Goal: Transaction & Acquisition: Purchase product/service

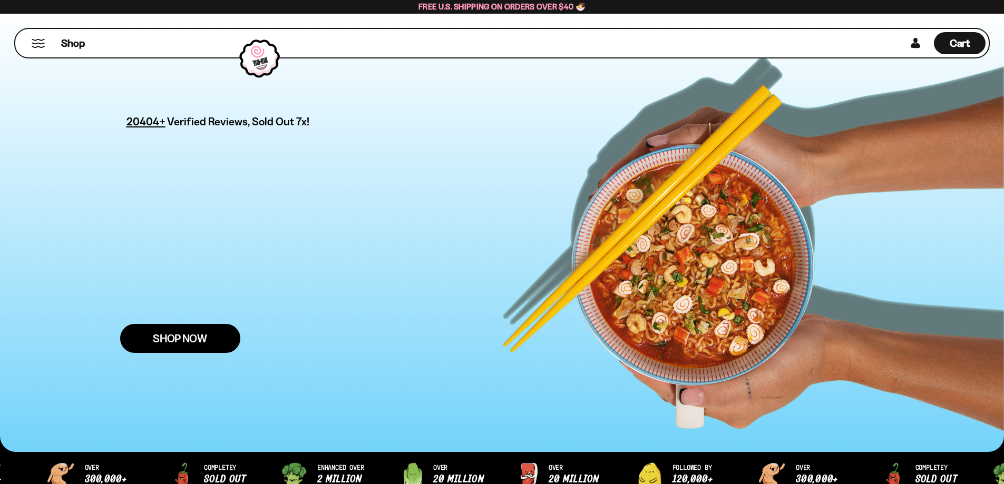
click at [165, 336] on span "Shop Now" at bounding box center [180, 338] width 54 height 11
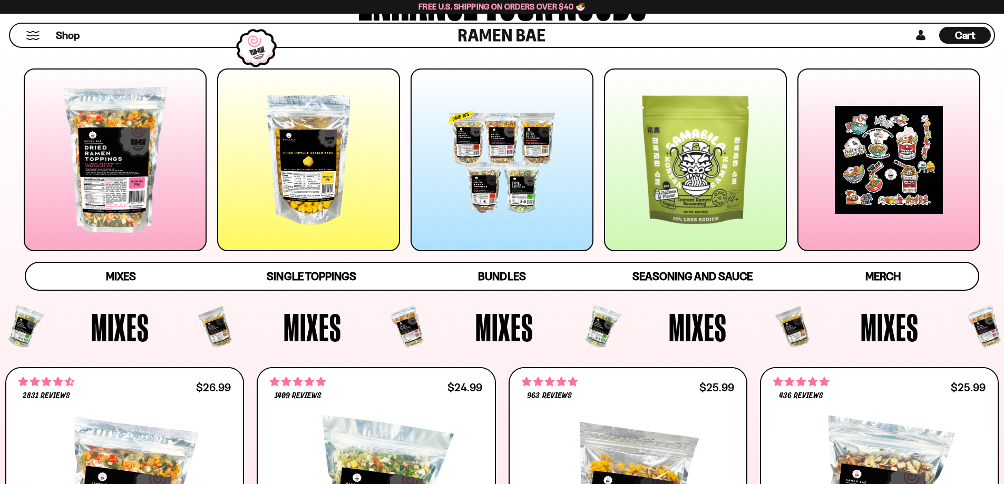
scroll to position [158, 0]
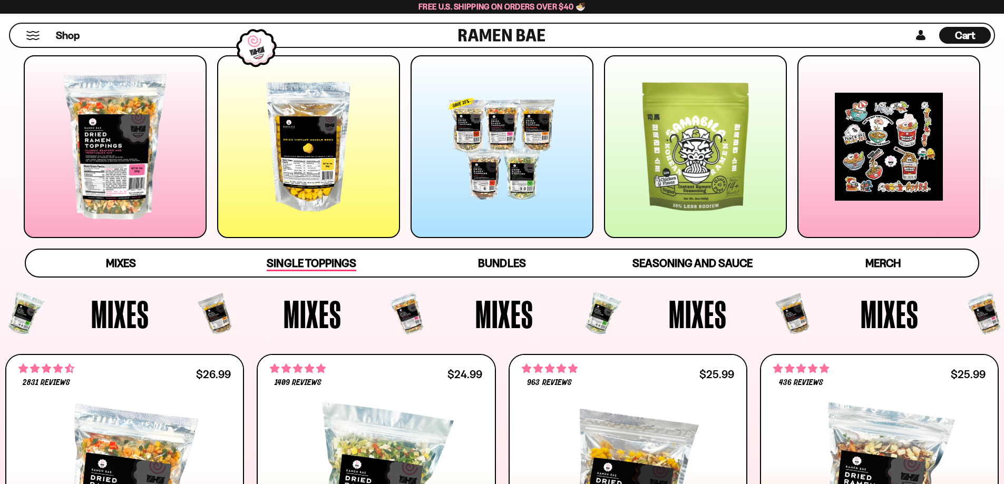
click at [290, 267] on span "Single Toppings" at bounding box center [311, 264] width 89 height 15
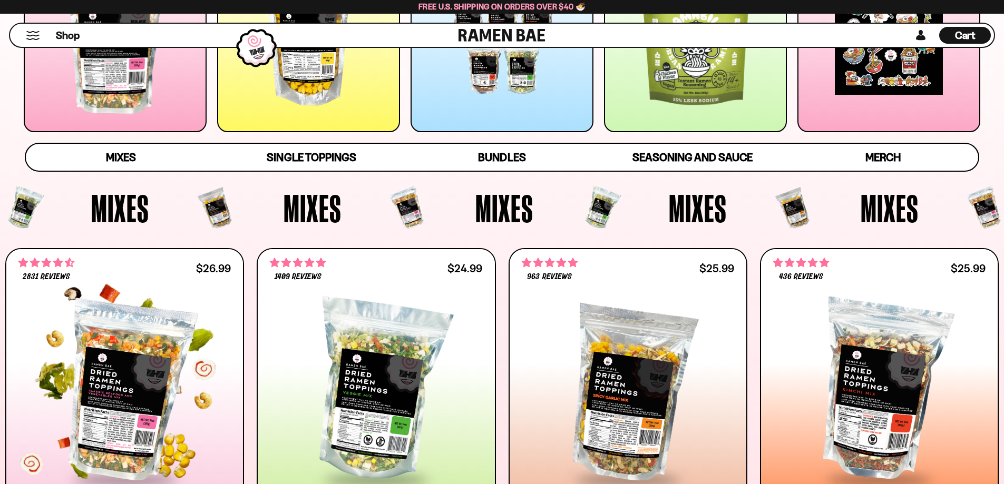
scroll to position [175, 0]
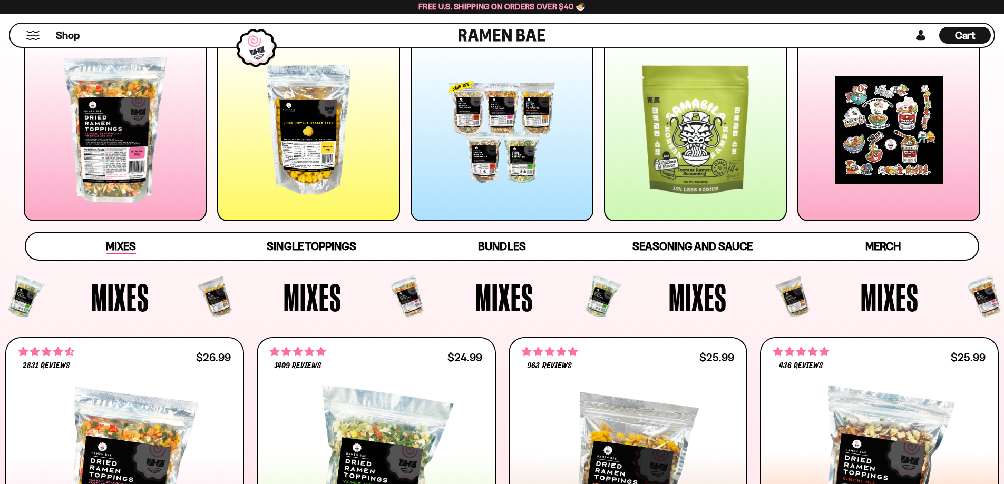
click at [125, 245] on span "Mixes" at bounding box center [121, 247] width 30 height 15
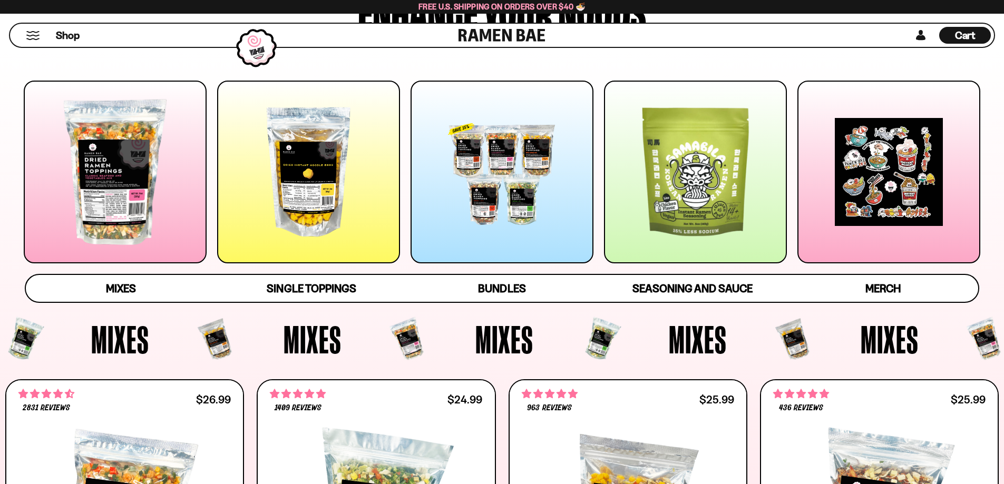
scroll to position [80, 0]
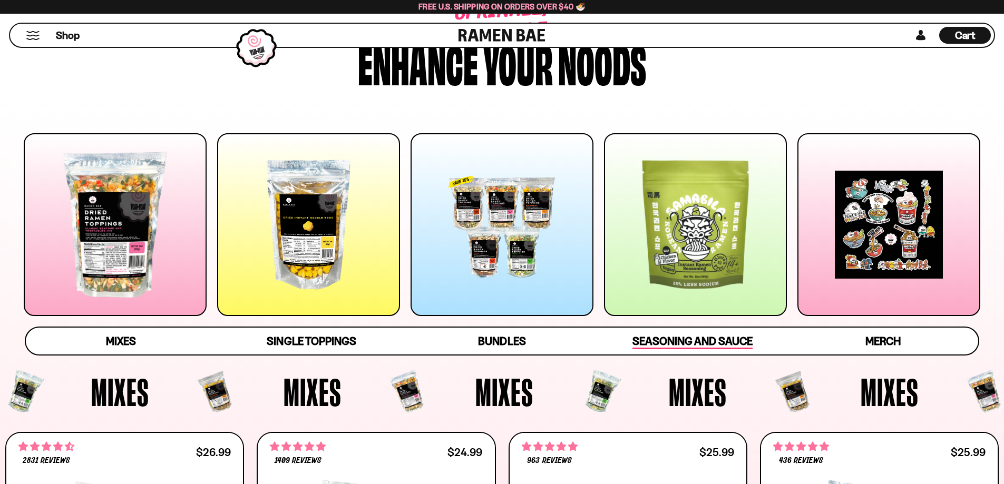
click at [707, 337] on span "Seasoning and Sauce" at bounding box center [692, 342] width 120 height 15
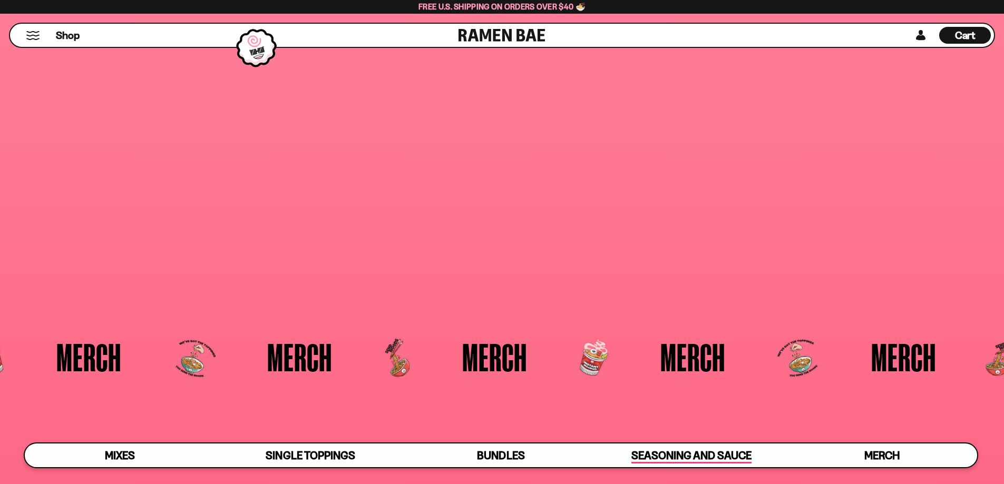
scroll to position [3126, 0]
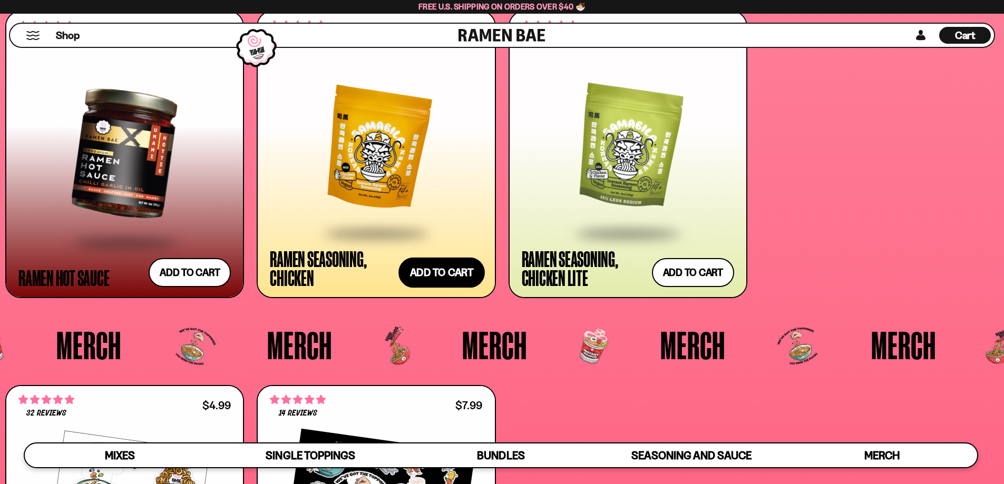
click at [442, 283] on button "Add to cart Add ― Regular price $14.99 Regular price Sale price $14.99 Unit pri…" at bounding box center [441, 272] width 86 height 31
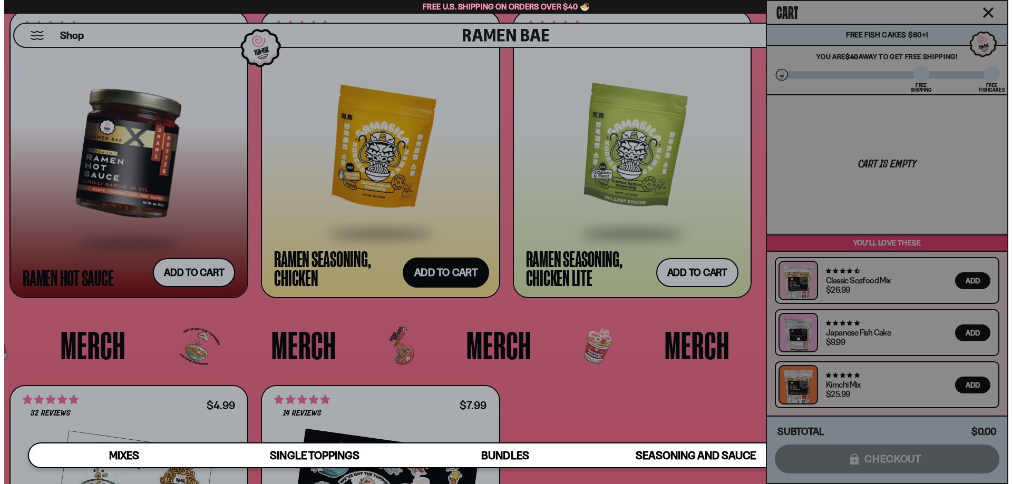
scroll to position [3146, 0]
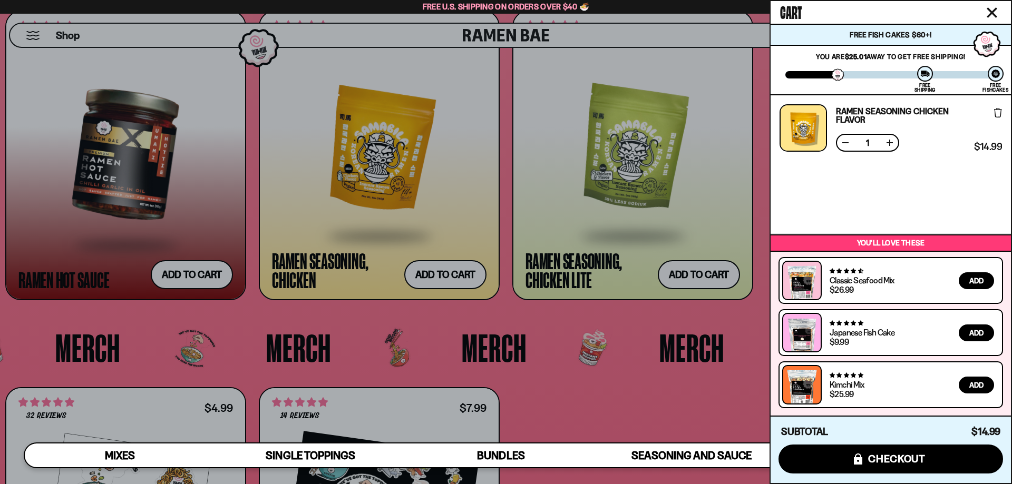
click at [543, 397] on div at bounding box center [506, 242] width 1012 height 484
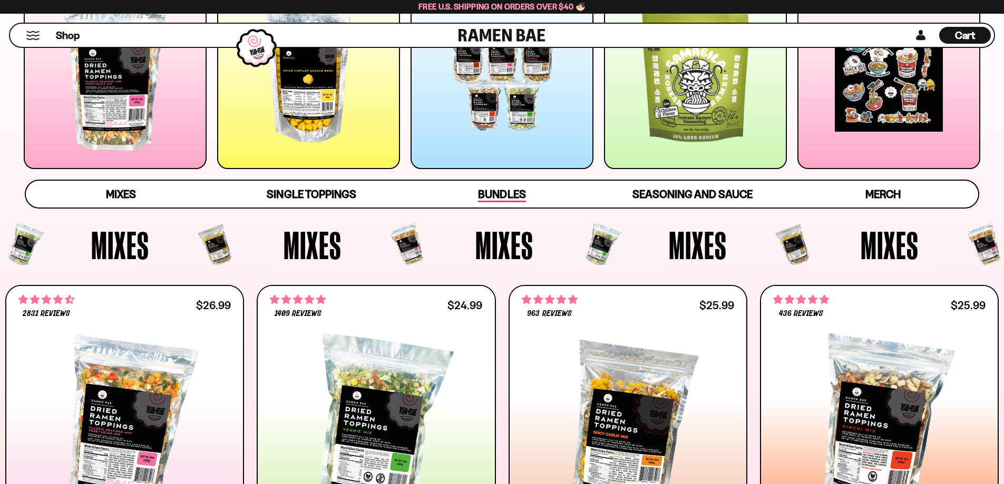
scroll to position [385, 0]
